Goal: Task Accomplishment & Management: Use online tool/utility

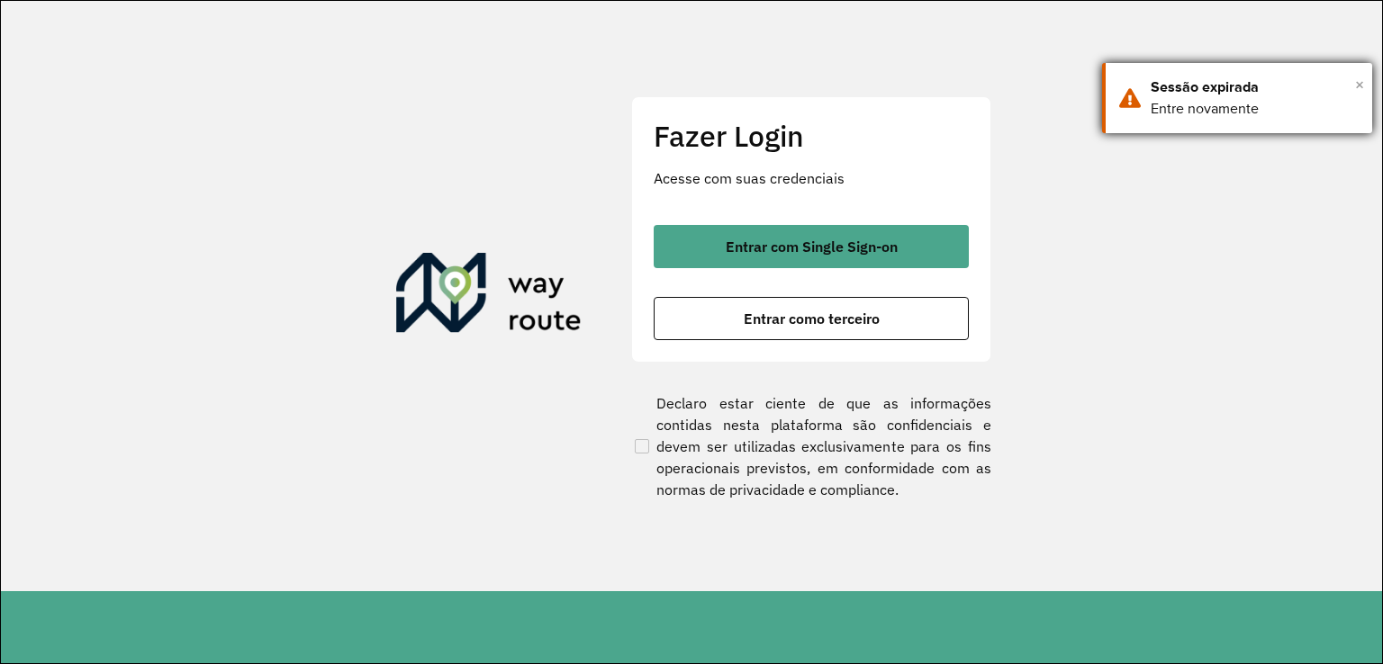
click at [1356, 90] on span "×" at bounding box center [1359, 84] width 9 height 27
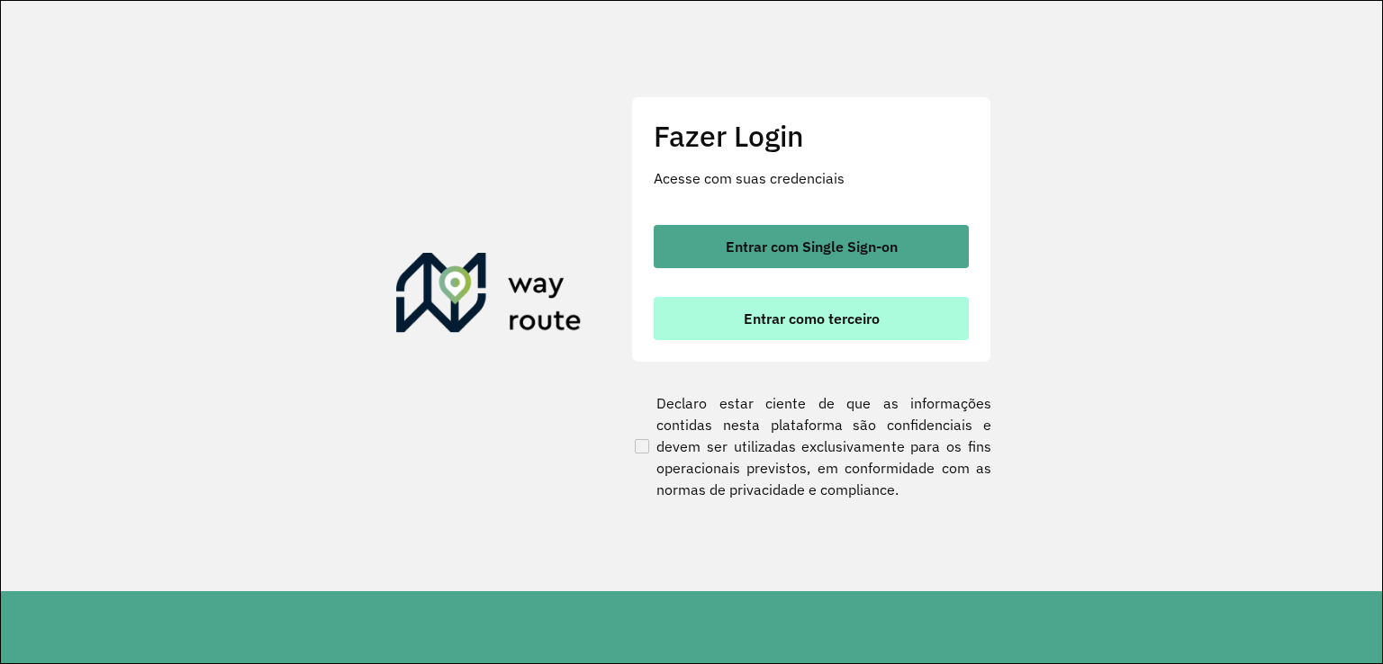
click at [893, 322] on button "Entrar como terceiro" at bounding box center [811, 318] width 315 height 43
click at [898, 313] on button "Entrar como terceiro" at bounding box center [811, 318] width 315 height 43
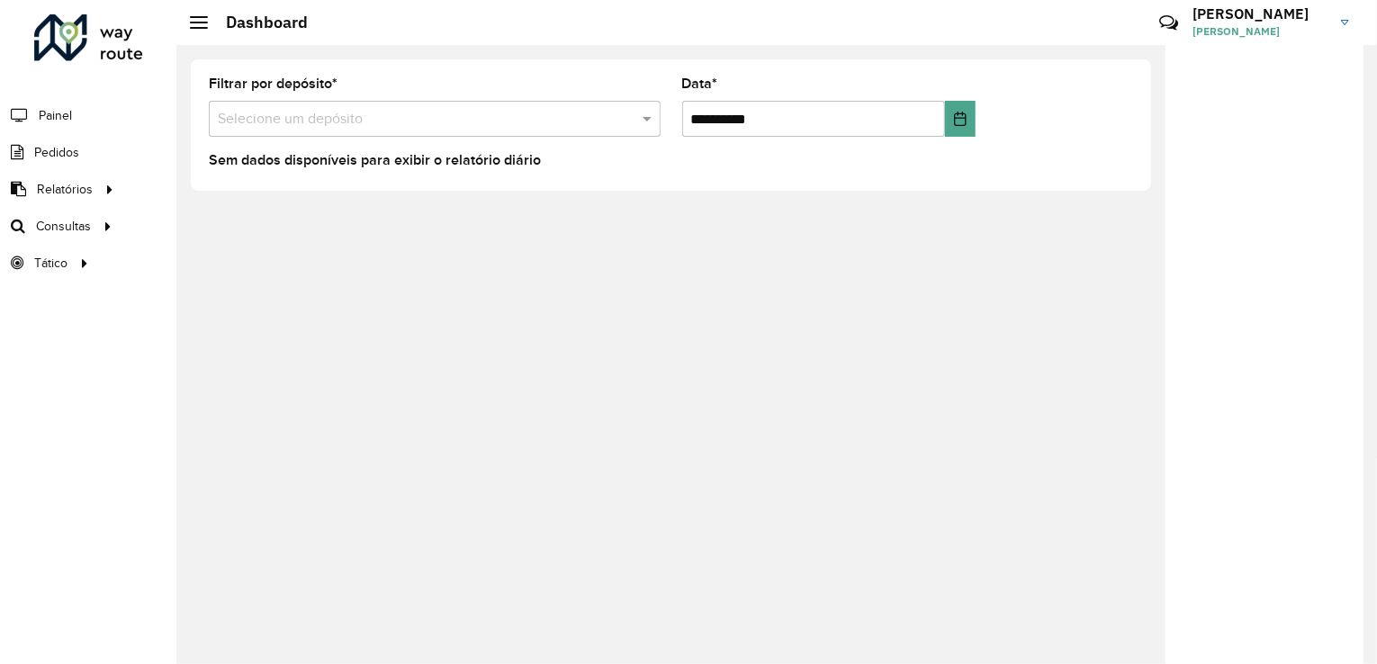
click at [1225, 351] on div at bounding box center [1265, 357] width 198 height 625
click at [61, 230] on span "Consultas" at bounding box center [65, 226] width 59 height 19
click at [227, 224] on span "Roteirização" at bounding box center [240, 226] width 73 height 19
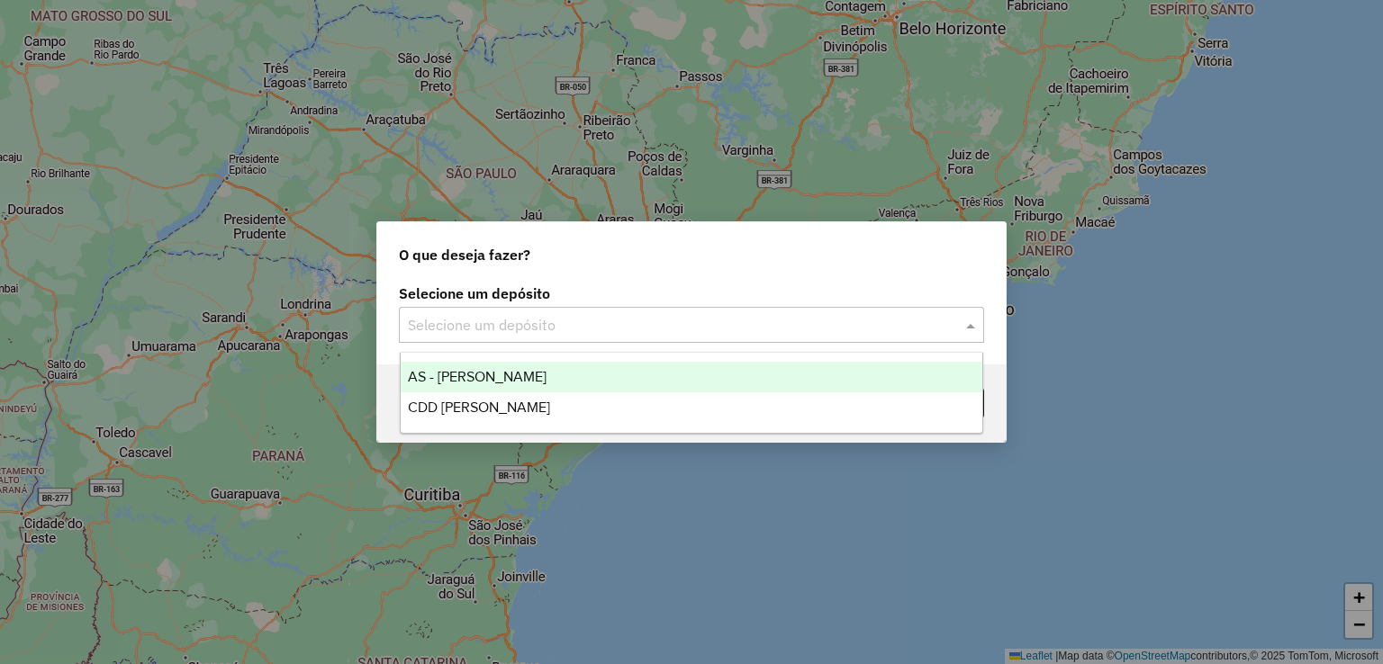
click at [679, 336] on div "Selecione um depósito" at bounding box center [691, 325] width 585 height 36
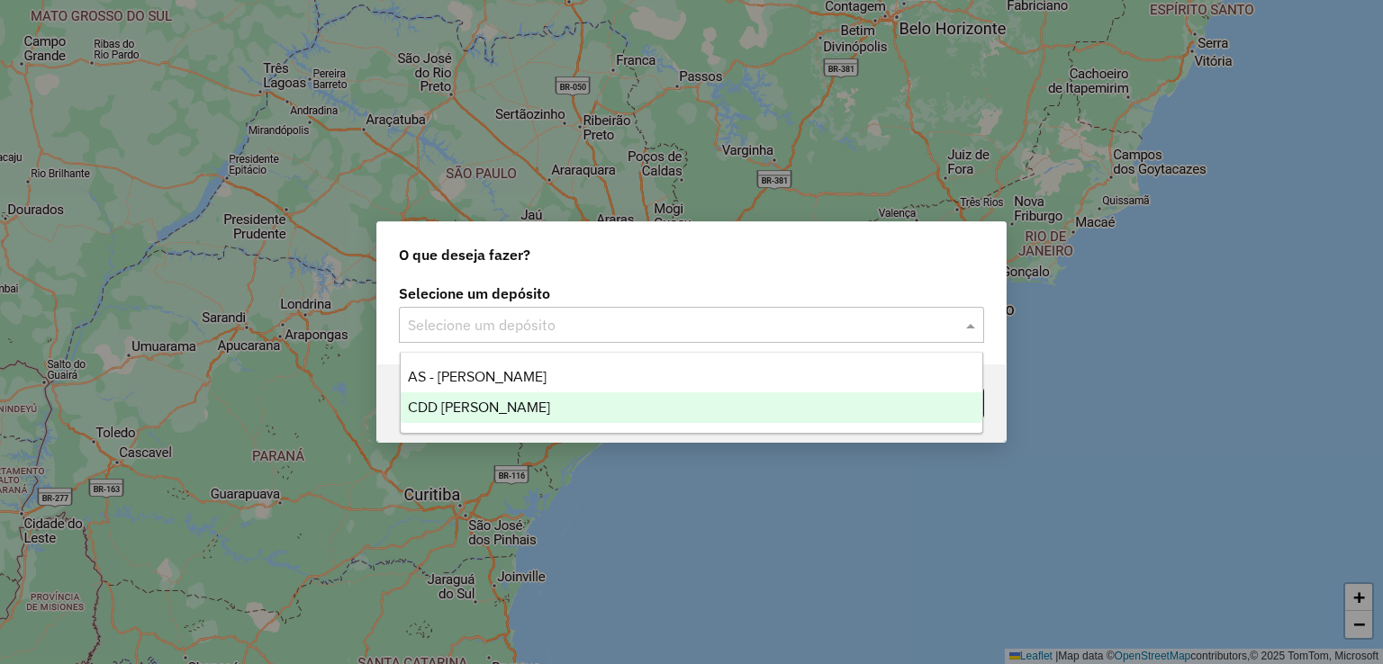
click at [645, 411] on div "CDD [PERSON_NAME]" at bounding box center [692, 408] width 582 height 31
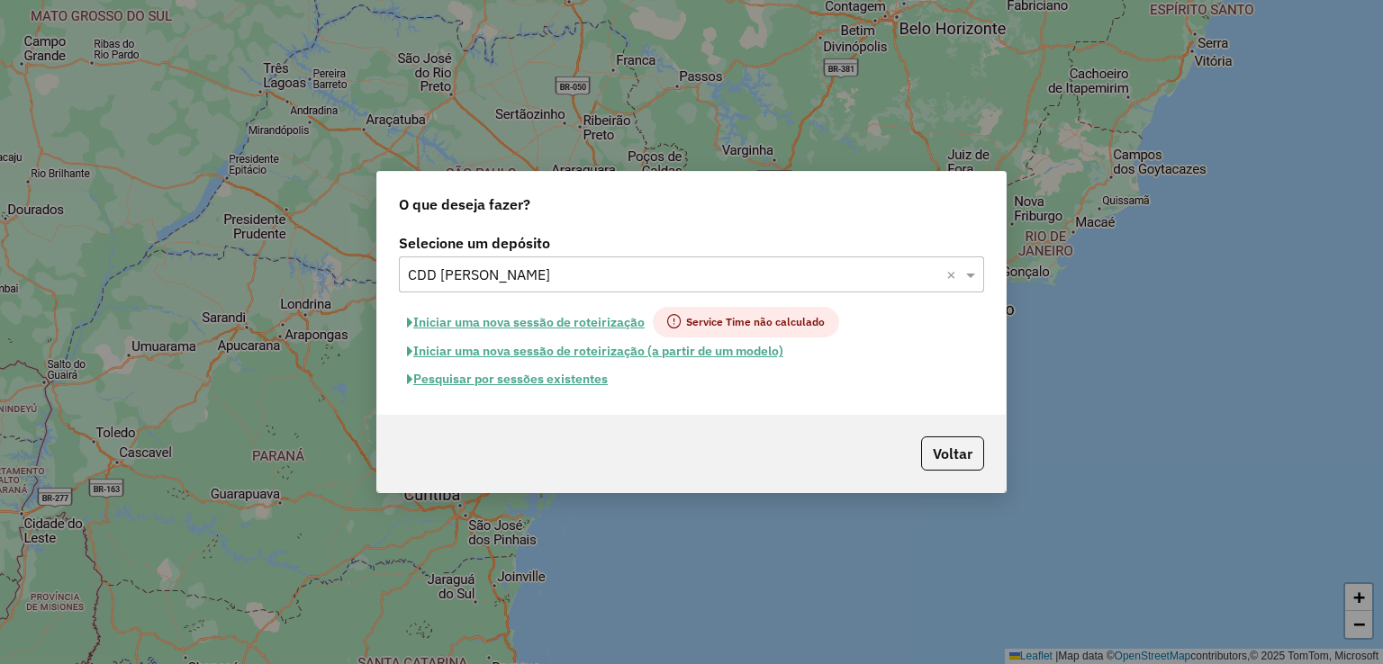
click at [564, 384] on button "Pesquisar por sessões existentes" at bounding box center [507, 380] width 217 height 28
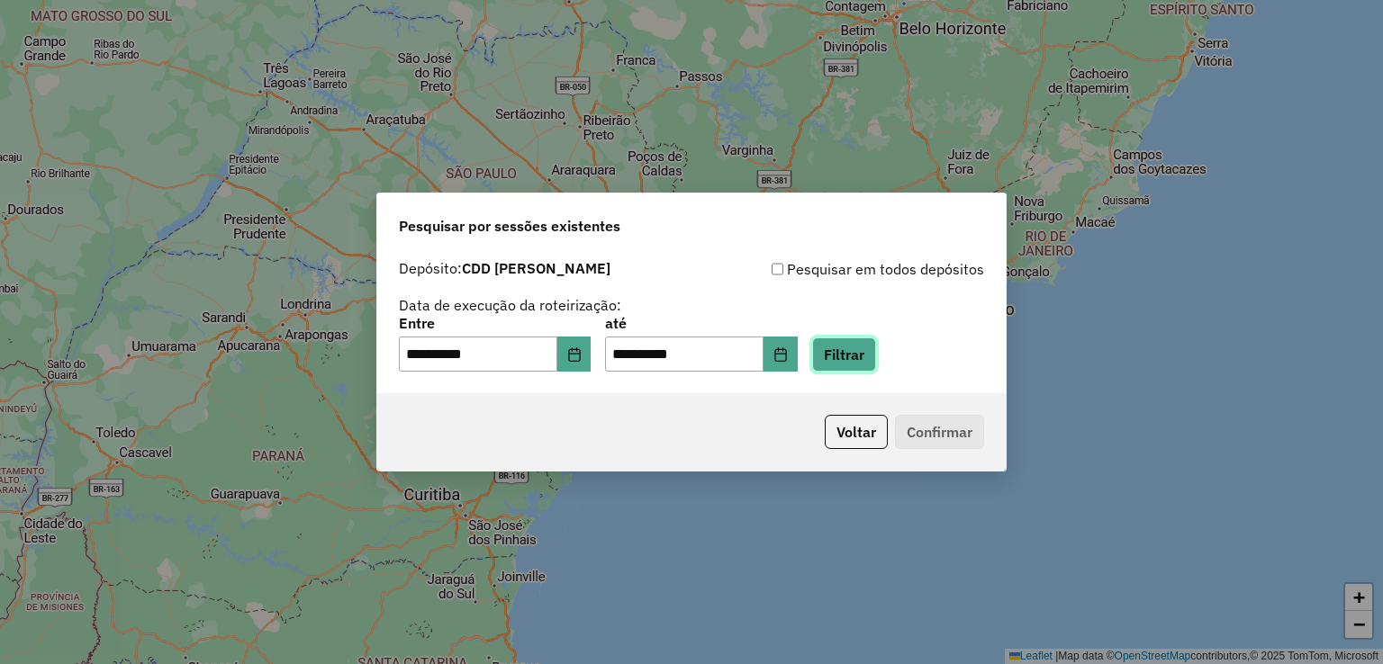
click at [861, 357] on button "Filtrar" at bounding box center [844, 355] width 64 height 34
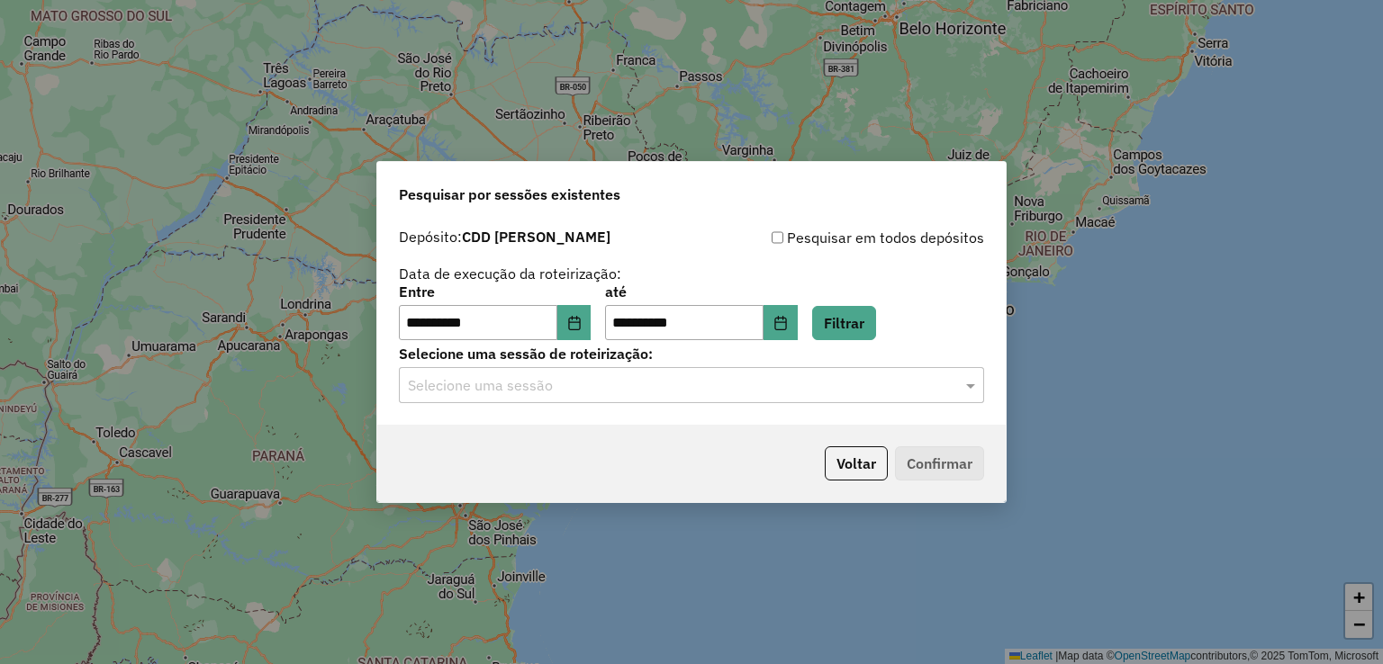
click at [596, 386] on input "text" at bounding box center [673, 386] width 531 height 22
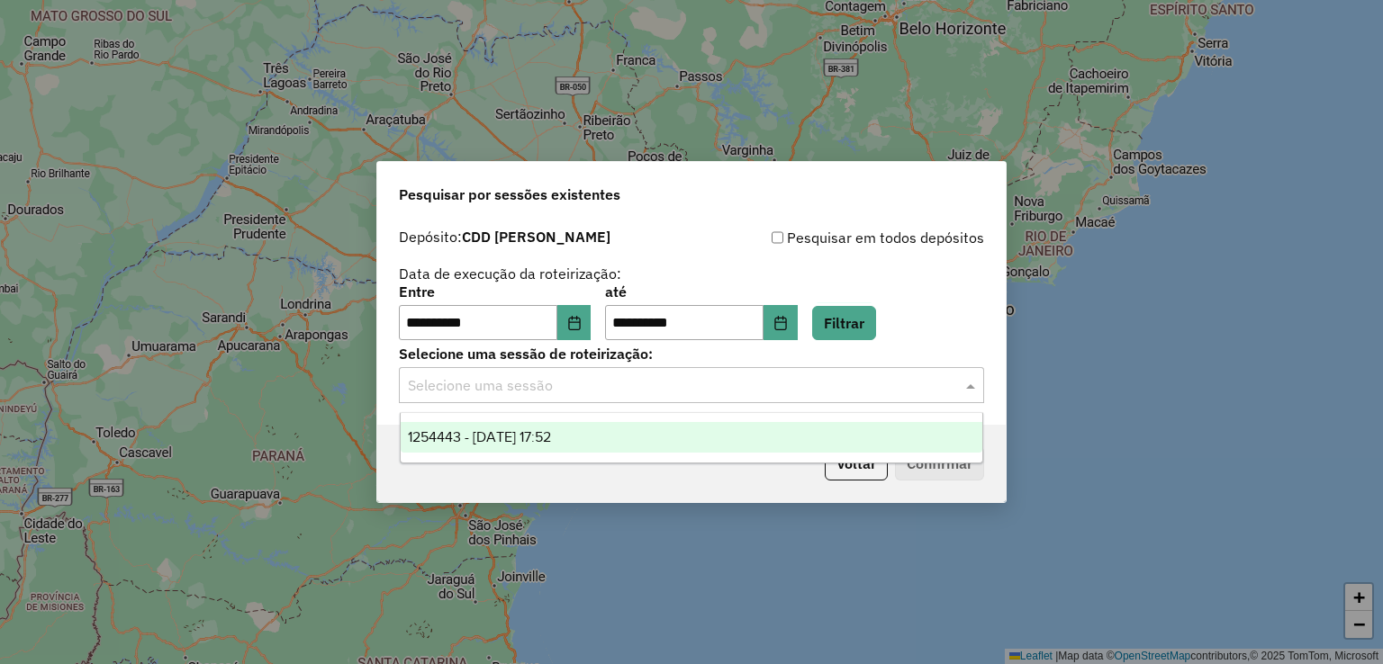
click at [600, 448] on div "1254443 - 28/08/2025 17:52" at bounding box center [692, 437] width 582 height 31
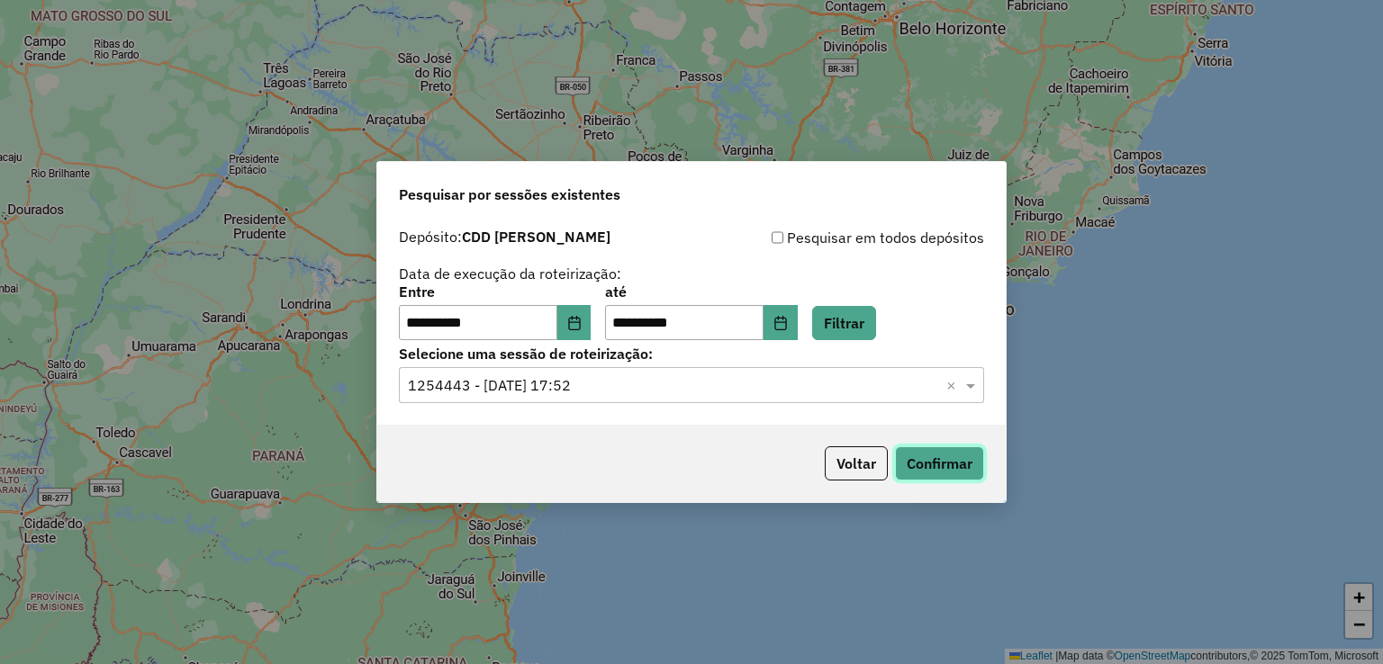
click at [906, 454] on button "Confirmar" at bounding box center [939, 464] width 89 height 34
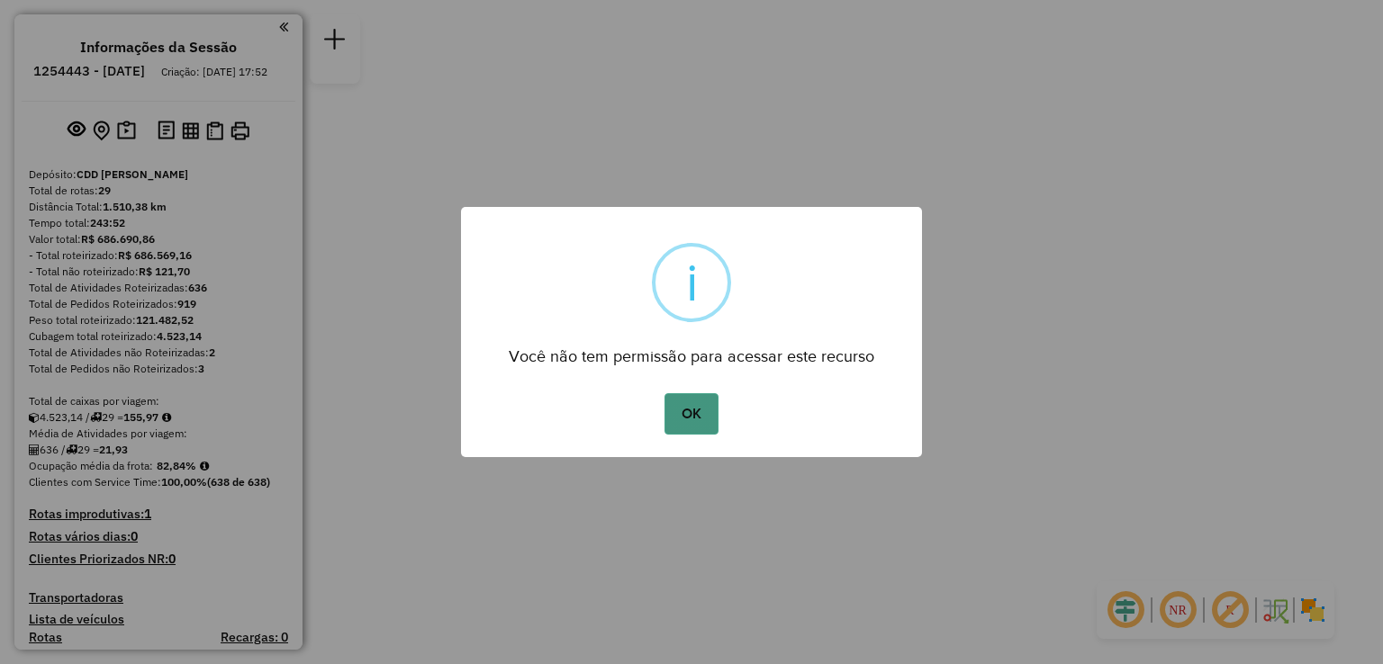
click at [711, 403] on button "OK" at bounding box center [690, 413] width 53 height 41
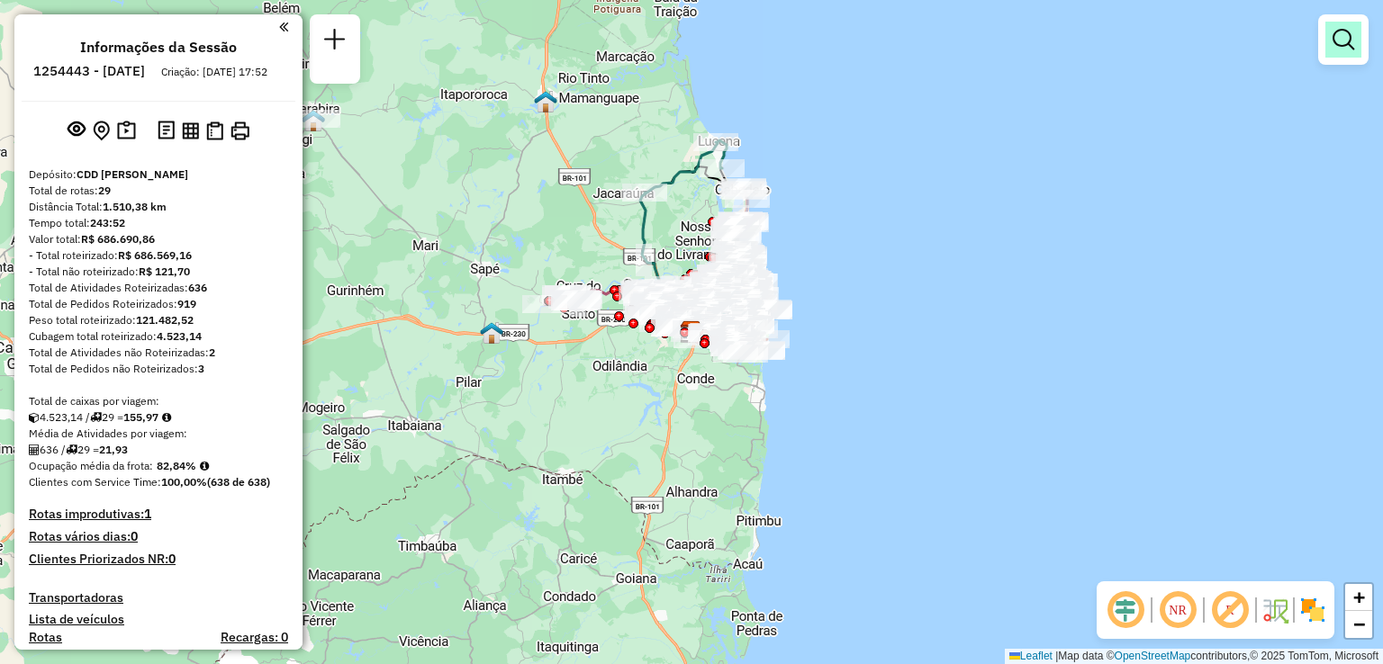
click at [1349, 50] on link at bounding box center [1343, 40] width 36 height 36
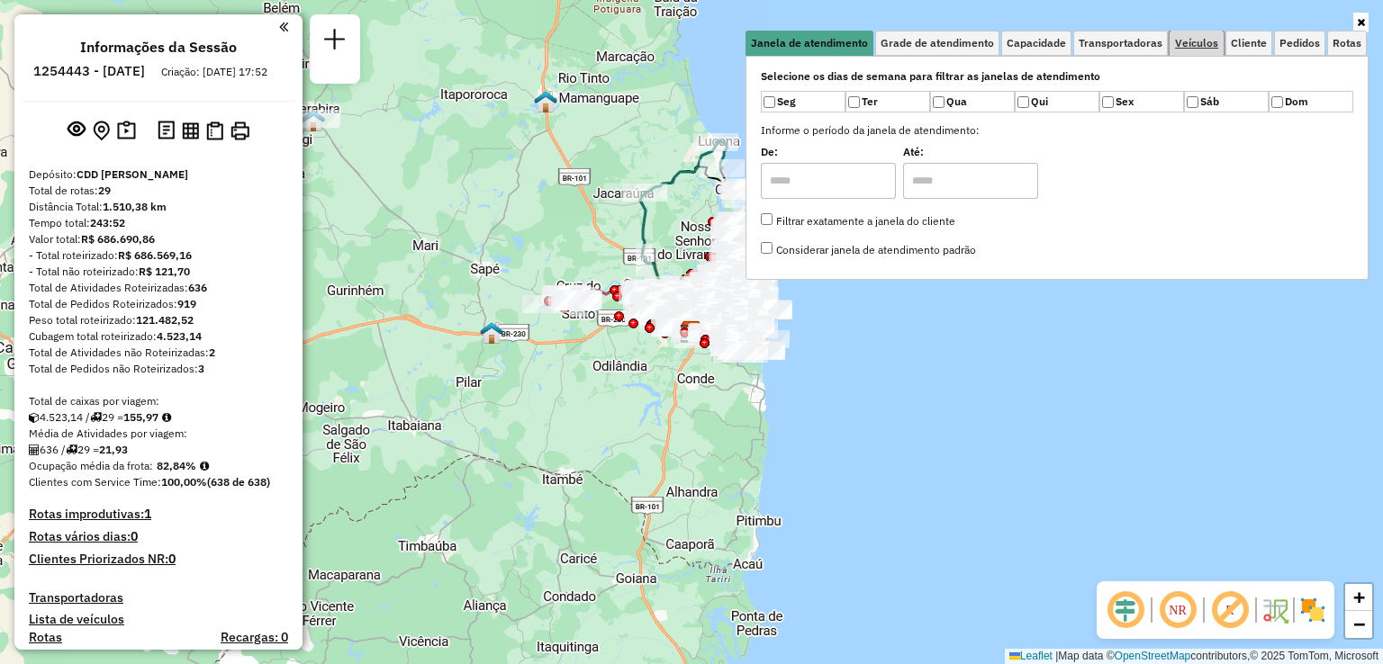
click at [1207, 50] on link "Veículos" at bounding box center [1196, 43] width 54 height 25
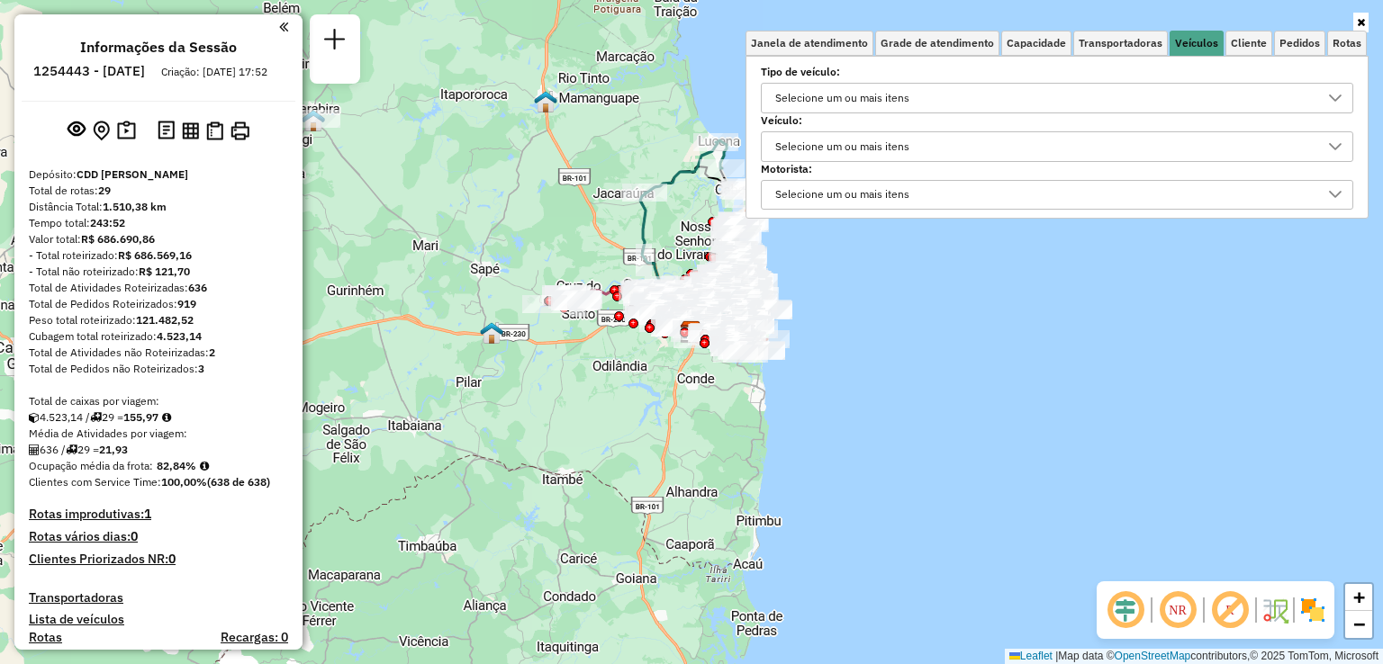
click at [890, 147] on div "Selecione um ou mais itens" at bounding box center [842, 146] width 147 height 29
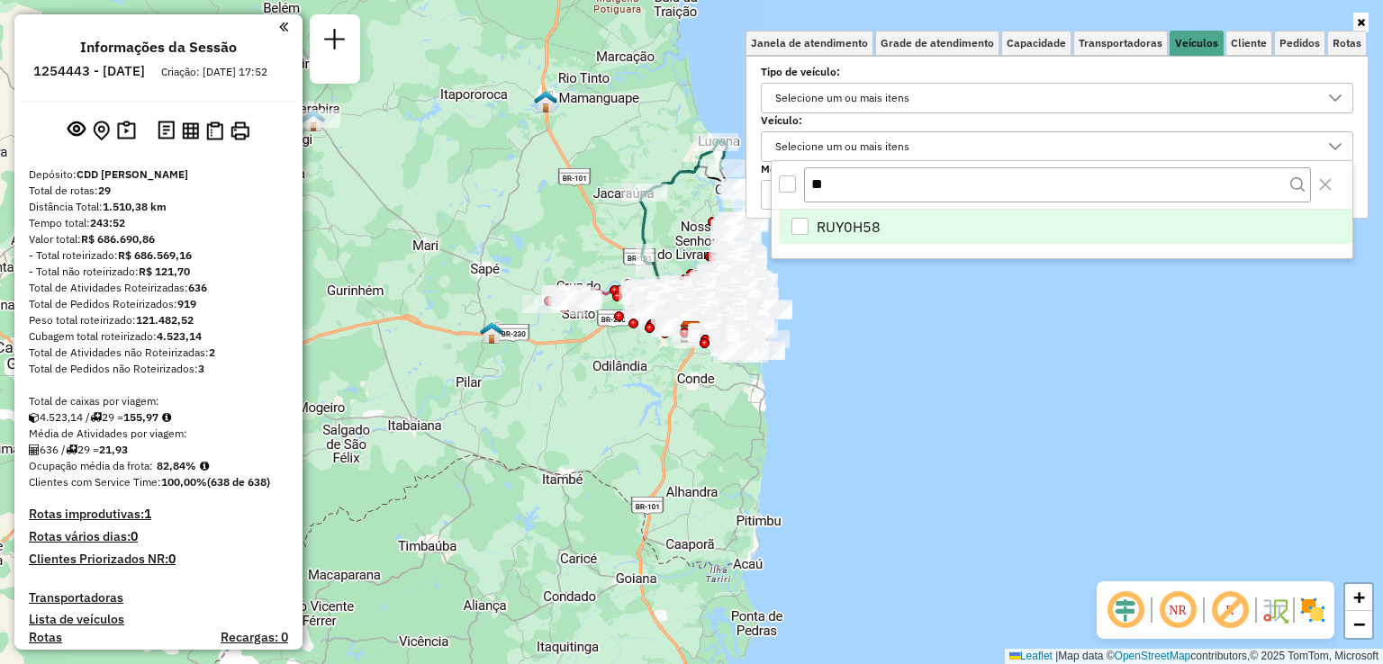
type input "**"
click at [870, 235] on li "RUY0H58" at bounding box center [1065, 227] width 573 height 34
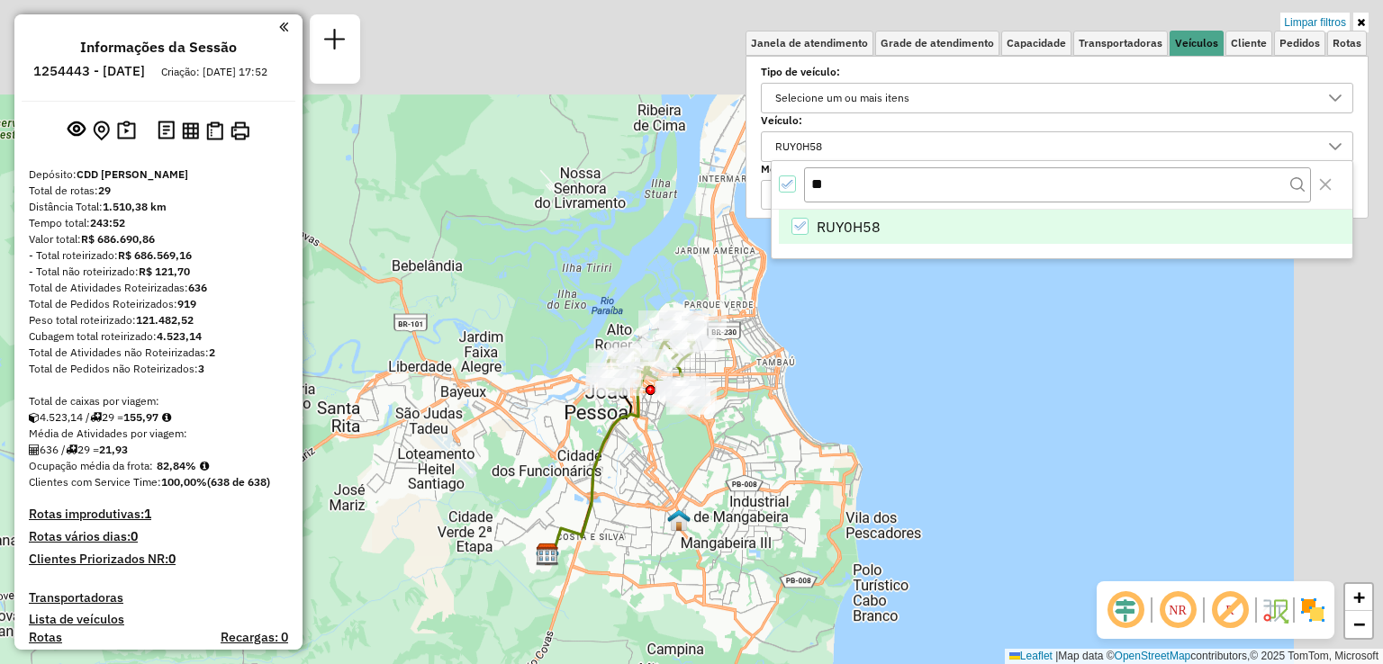
drag, startPoint x: 1166, startPoint y: 357, endPoint x: 1071, endPoint y: 500, distance: 171.5
click at [1071, 500] on div "Limpar filtros Janela de atendimento Grade de atendimento Capacidade Transporta…" at bounding box center [691, 332] width 1383 height 664
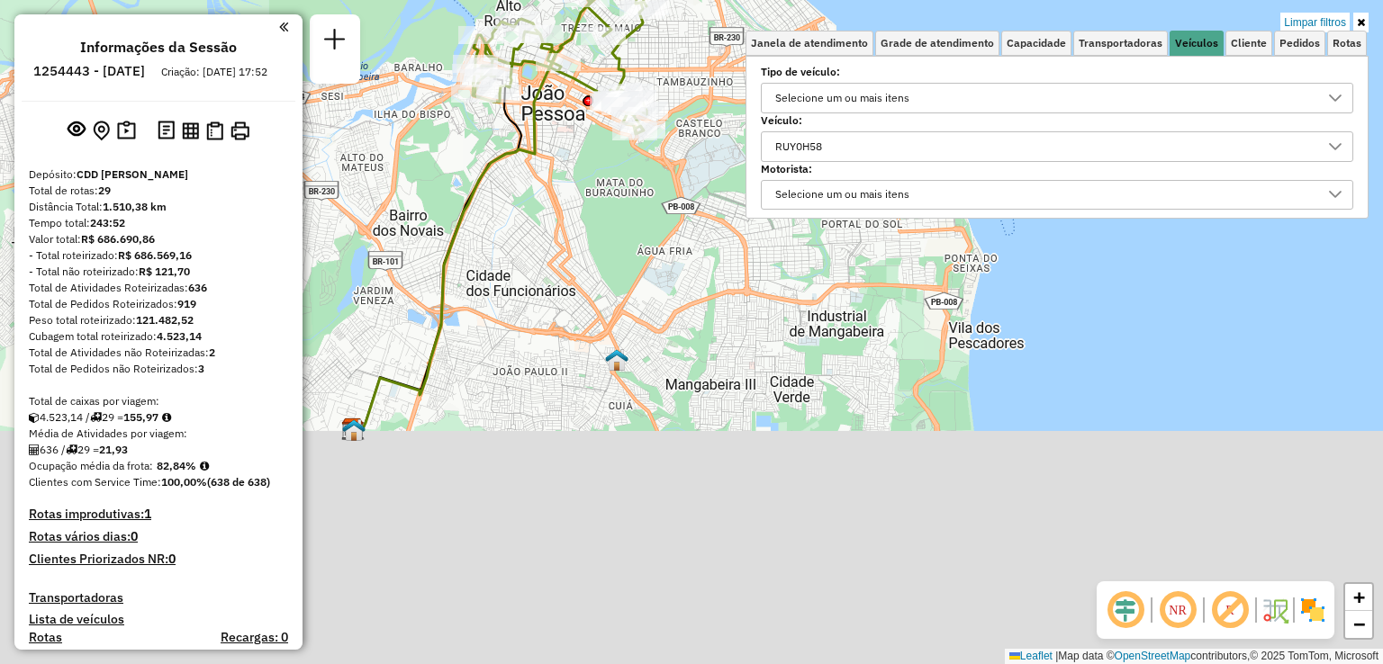
drag, startPoint x: 853, startPoint y: 530, endPoint x: 716, endPoint y: 267, distance: 296.4
click at [716, 267] on div "Limpar filtros Janela de atendimento Grade de atendimento Capacidade Transporta…" at bounding box center [691, 332] width 1383 height 664
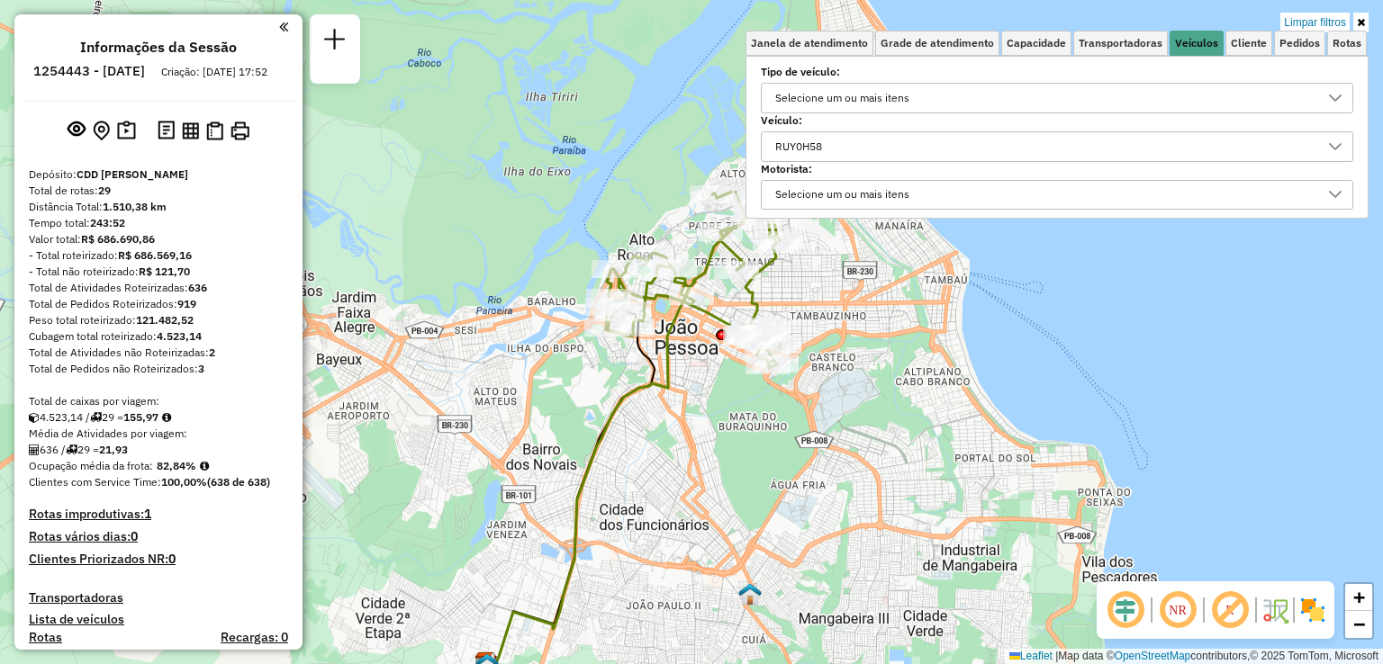
drag, startPoint x: 754, startPoint y: 407, endPoint x: 825, endPoint y: 542, distance: 152.6
click at [825, 542] on div "Limpar filtros Janela de atendimento Grade de atendimento Capacidade Transporta…" at bounding box center [691, 332] width 1383 height 664
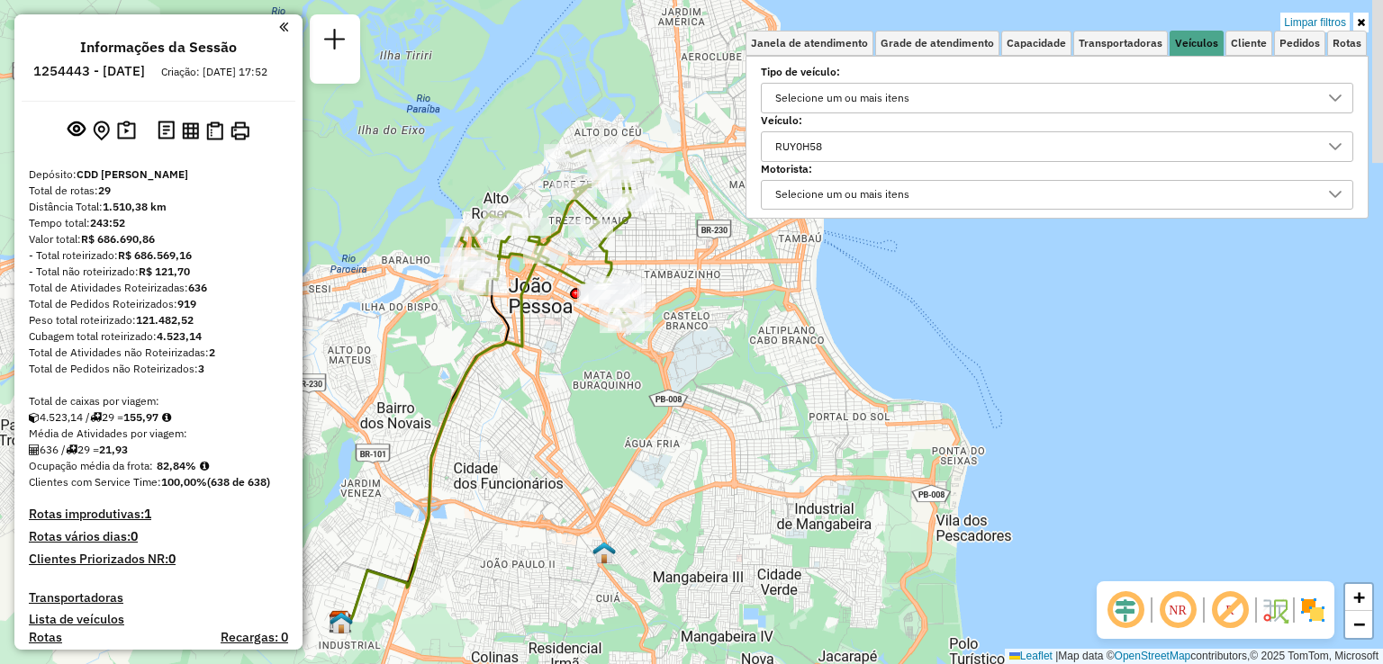
drag, startPoint x: 823, startPoint y: 535, endPoint x: 677, endPoint y: 492, distance: 151.9
click at [677, 492] on div "Limpar filtros Janela de atendimento Grade de atendimento Capacidade Transporta…" at bounding box center [691, 332] width 1383 height 664
click at [1357, 19] on icon at bounding box center [1361, 22] width 8 height 11
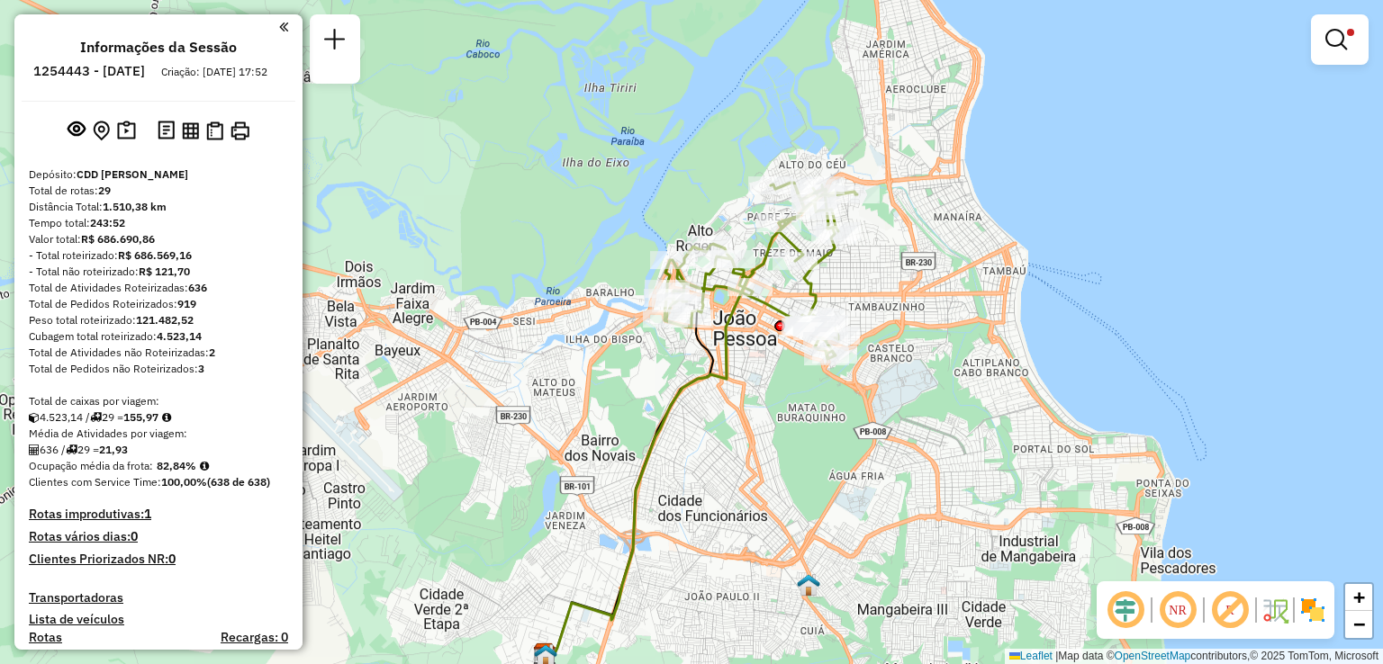
drag, startPoint x: 854, startPoint y: 248, endPoint x: 1059, endPoint y: 281, distance: 206.9
click at [1059, 281] on div "Limpar filtros Janela de atendimento Grade de atendimento Capacidade Transporta…" at bounding box center [691, 332] width 1383 height 664
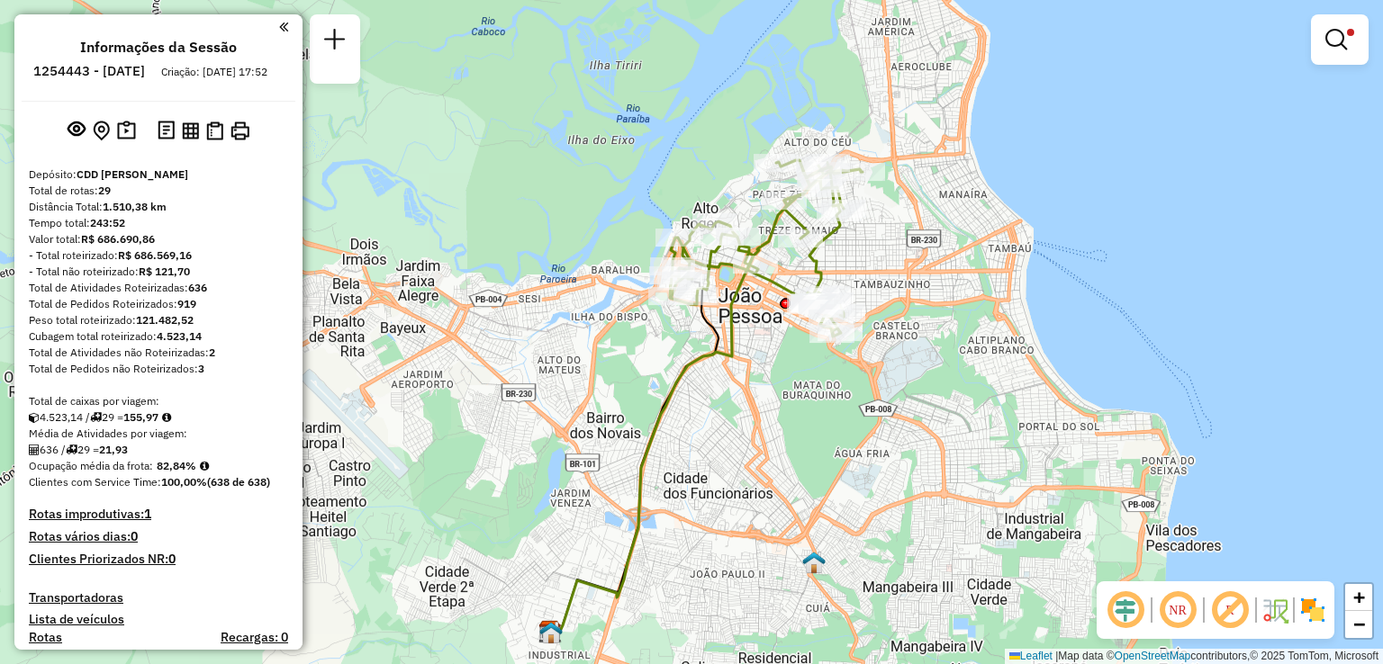
drag, startPoint x: 1035, startPoint y: 308, endPoint x: 1055, endPoint y: 225, distance: 85.2
click at [1055, 225] on div "Limpar filtros Janela de atendimento Grade de atendimento Capacidade Transporta…" at bounding box center [691, 332] width 1383 height 664
